Goal: Find specific page/section

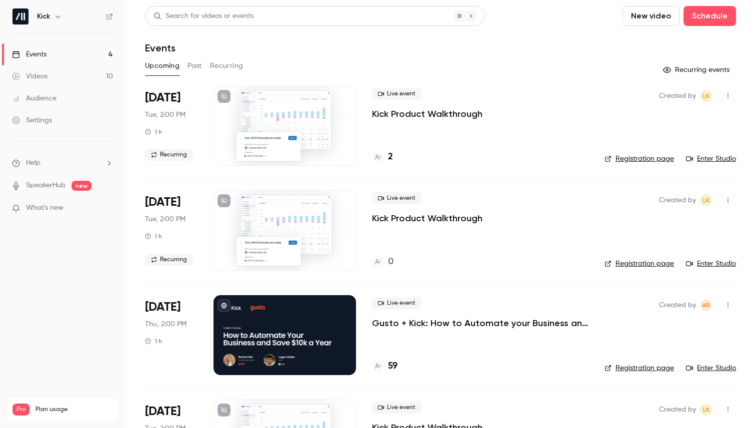
click at [393, 367] on h4 "59" at bounding box center [392, 366] width 9 height 13
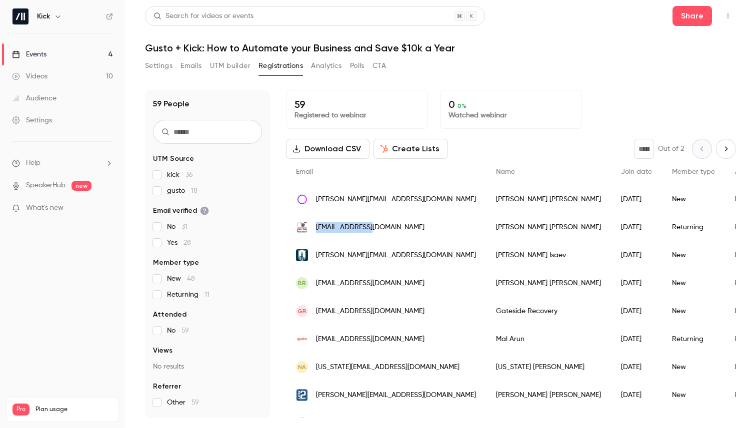
drag, startPoint x: 315, startPoint y: 229, endPoint x: 368, endPoint y: 230, distance: 53.0
click at [368, 230] on div "[EMAIL_ADDRESS][DOMAIN_NAME]" at bounding box center [386, 227] width 200 height 28
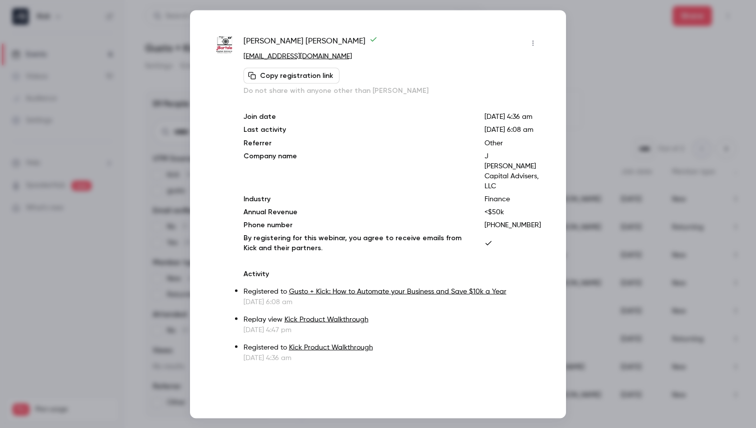
click at [580, 85] on div at bounding box center [378, 214] width 756 height 428
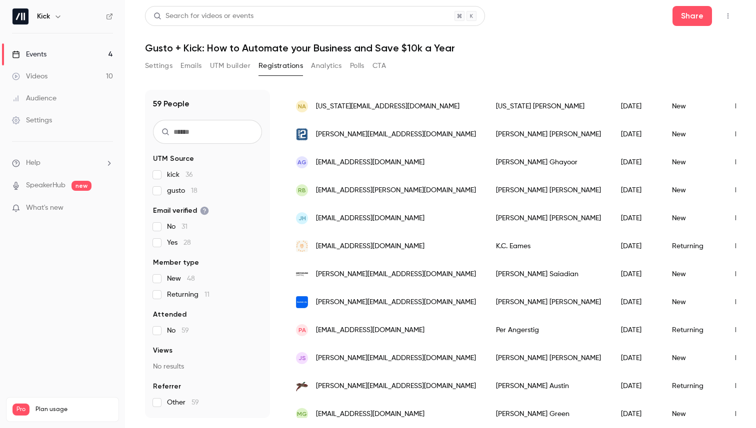
scroll to position [272, 0]
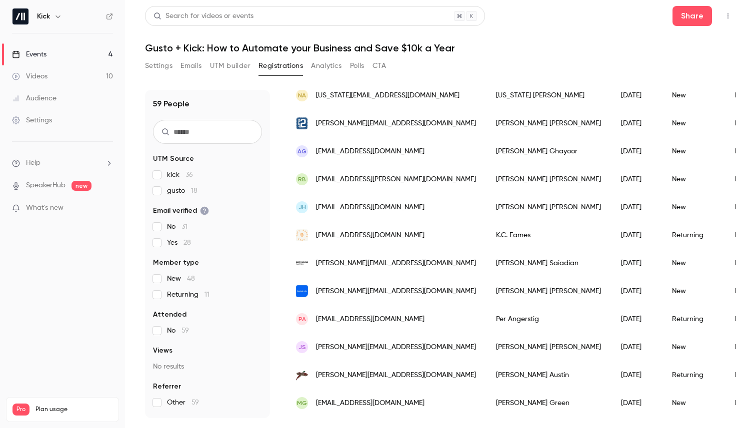
click at [62, 208] on span "What's new" at bounding box center [44, 208] width 37 height 10
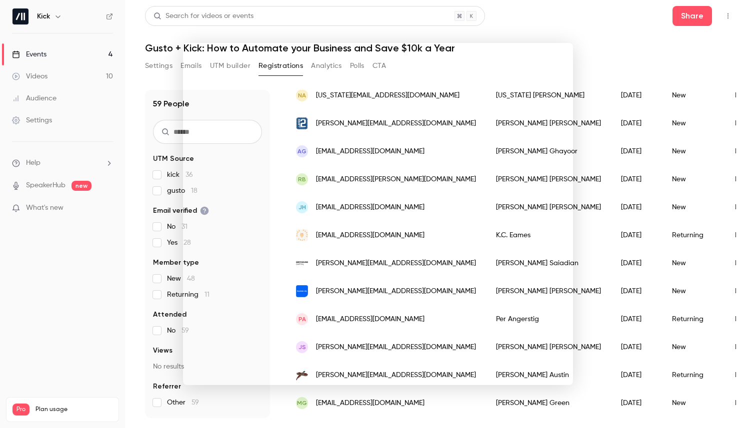
click at [143, 92] on div at bounding box center [378, 214] width 756 height 428
